Goal: Contribute content

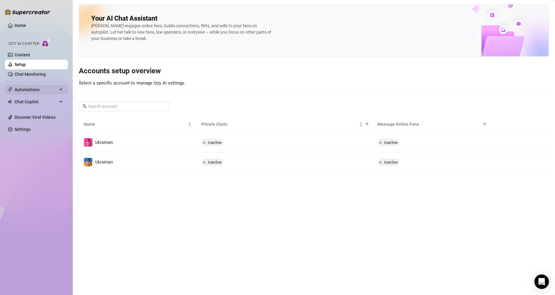
click at [30, 54] on link "Content" at bounding box center [22, 54] width 15 height 5
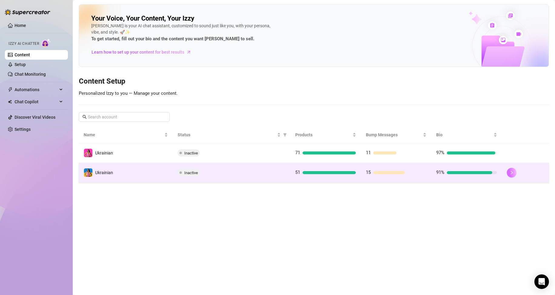
click at [514, 172] on icon "right" at bounding box center [512, 173] width 4 height 4
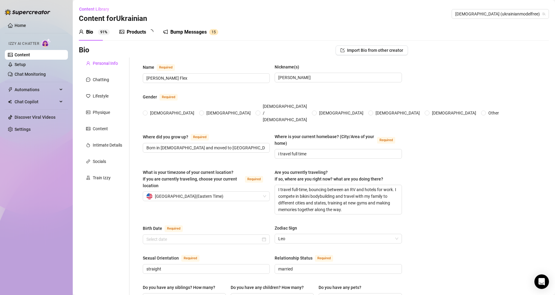
radio input "true"
type input "[DATE]"
click at [104, 179] on div "Train Izzy" at bounding box center [102, 178] width 18 height 7
